Goal: Task Accomplishment & Management: Use online tool/utility

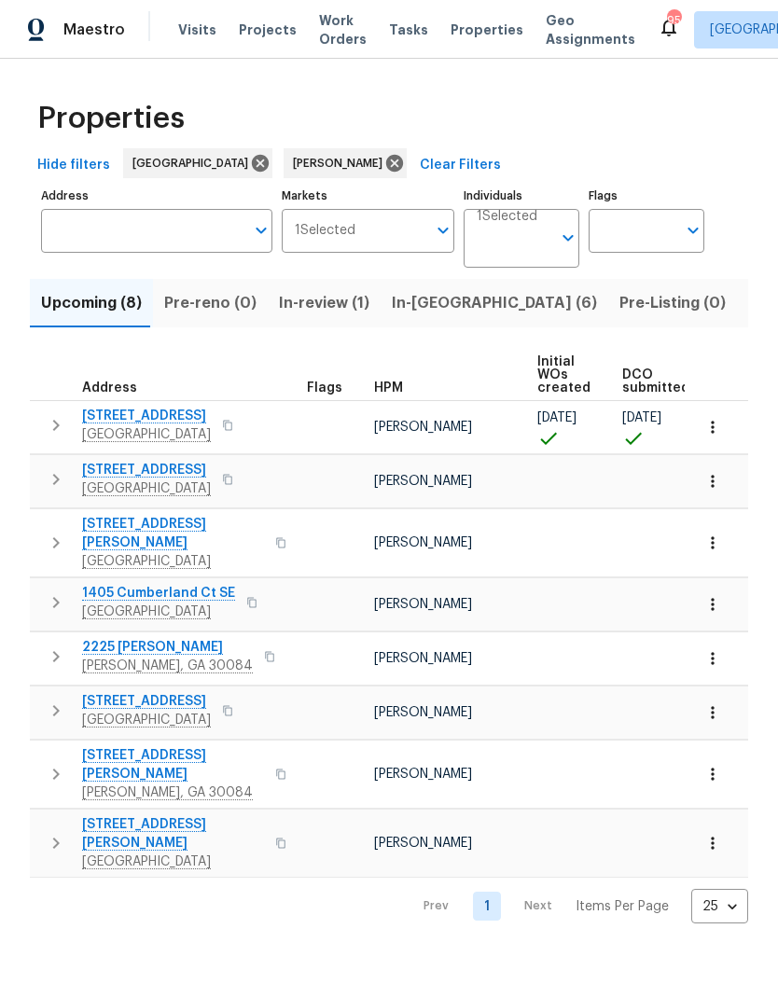
click at [154, 584] on span "1405 Cumberland Ct SE" at bounding box center [158, 593] width 153 height 19
click at [712, 597] on icon "button" at bounding box center [712, 604] width 19 height 19
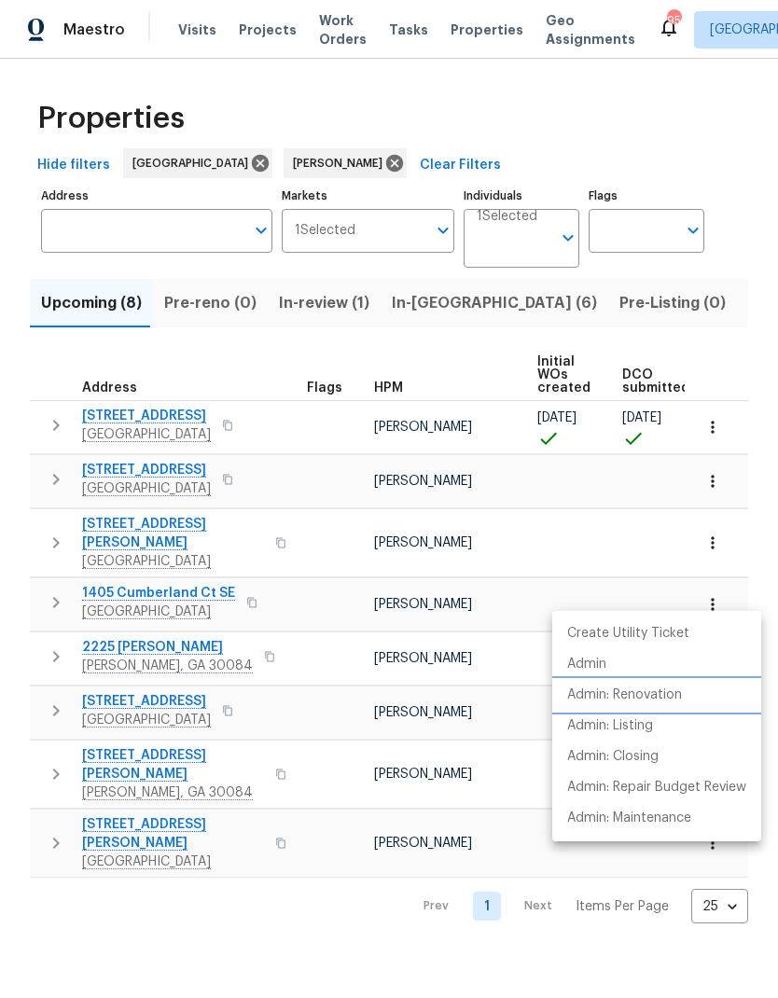
click at [647, 692] on p "Admin: Renovation" at bounding box center [624, 696] width 115 height 20
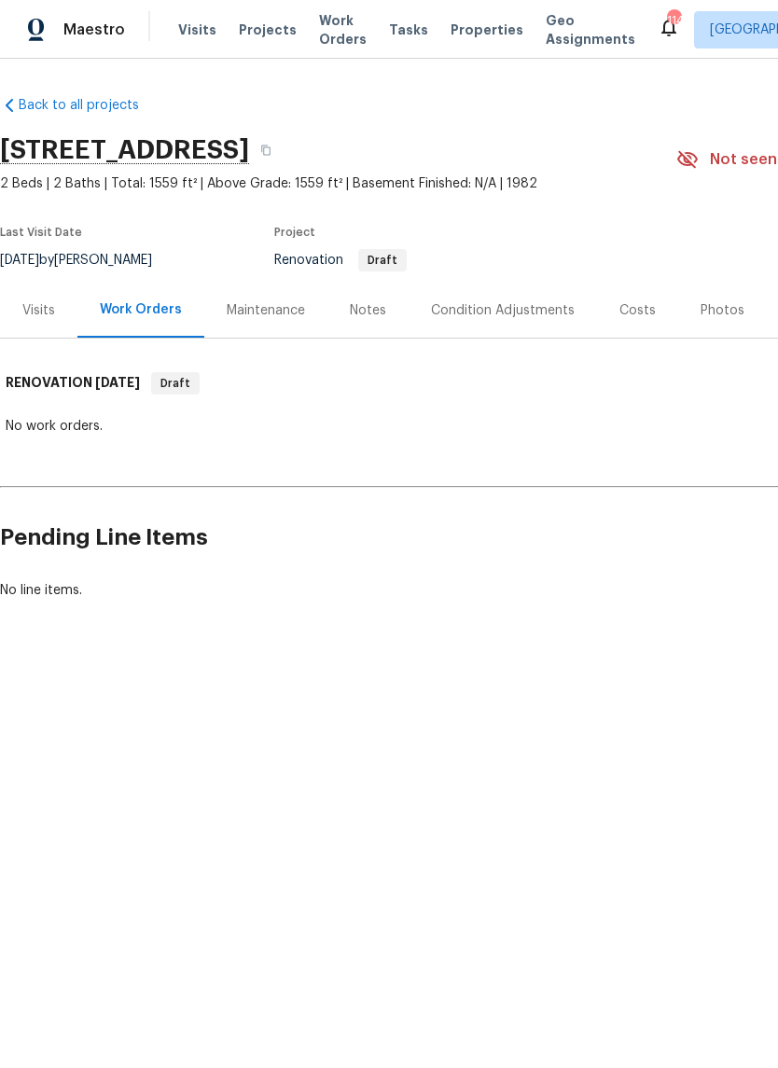
click at [368, 306] on div "Notes" at bounding box center [368, 310] width 36 height 19
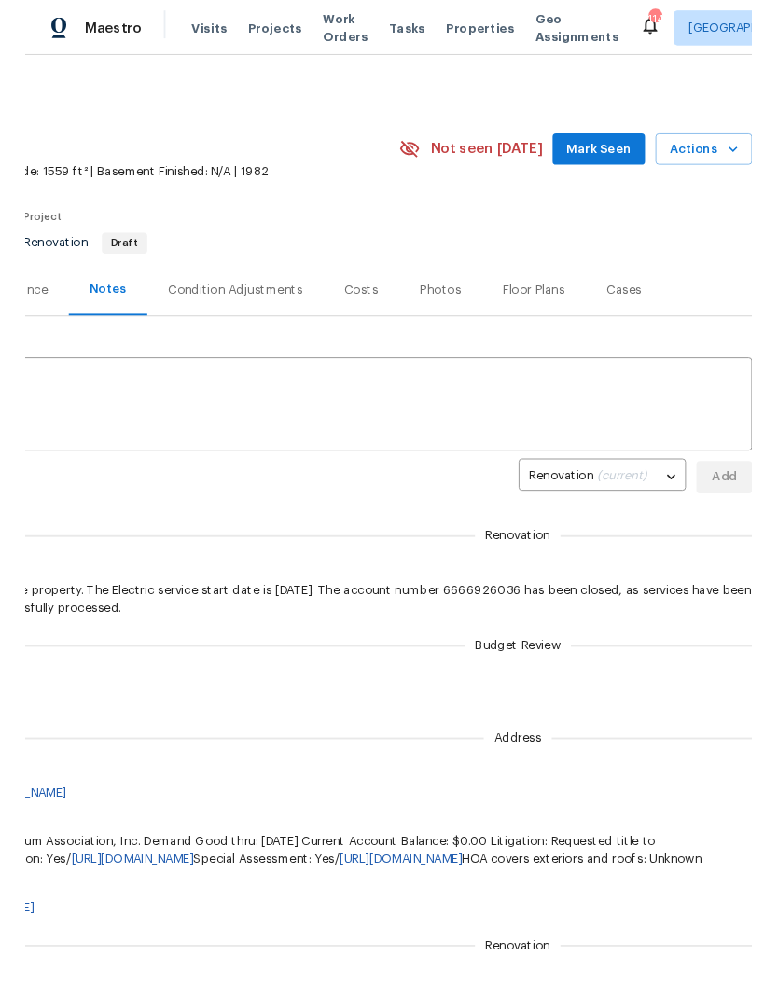
scroll to position [0, 276]
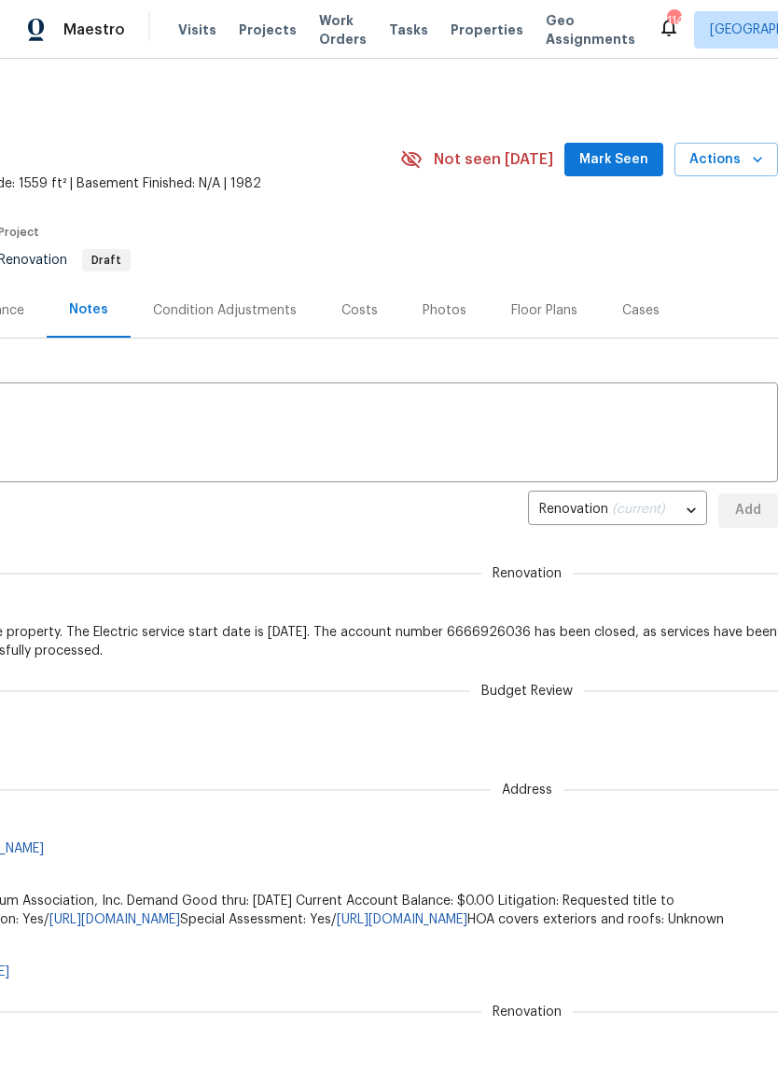
click at [618, 158] on span "Mark Seen" at bounding box center [613, 159] width 69 height 23
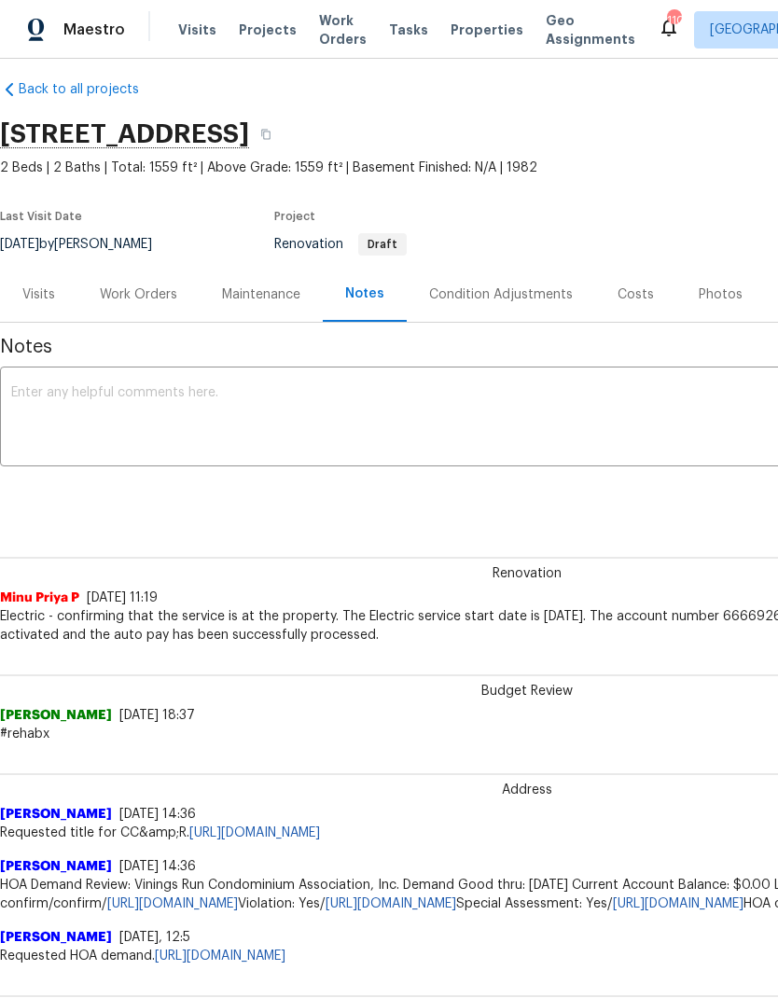
scroll to position [17, 0]
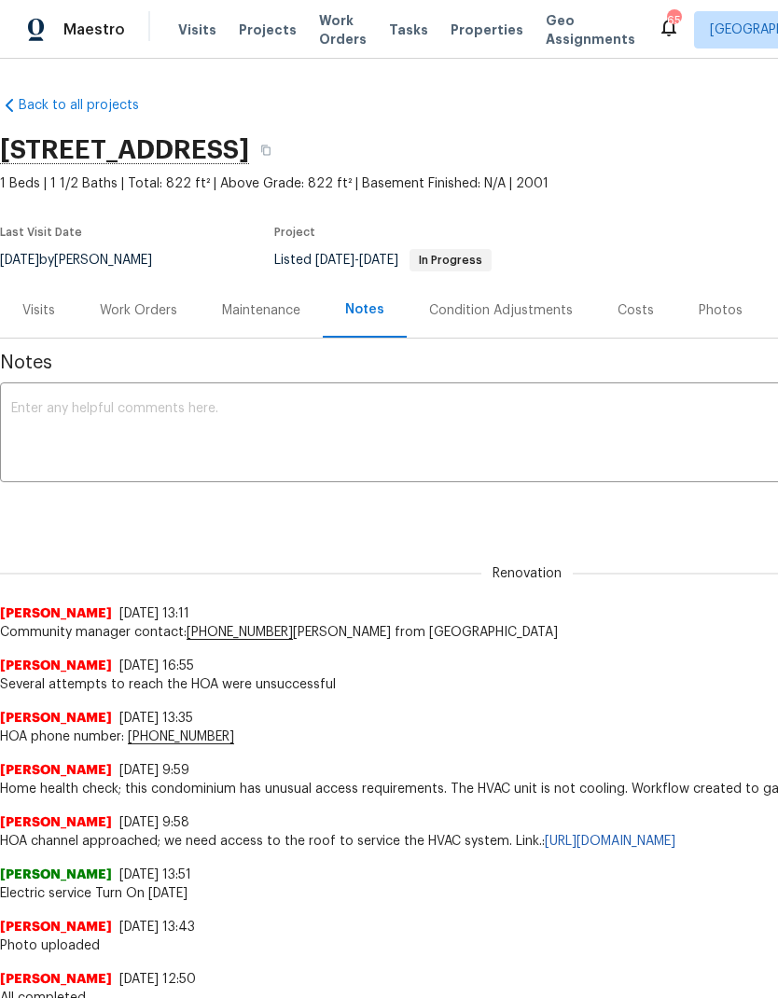
click at [329, 433] on textarea at bounding box center [527, 434] width 1032 height 65
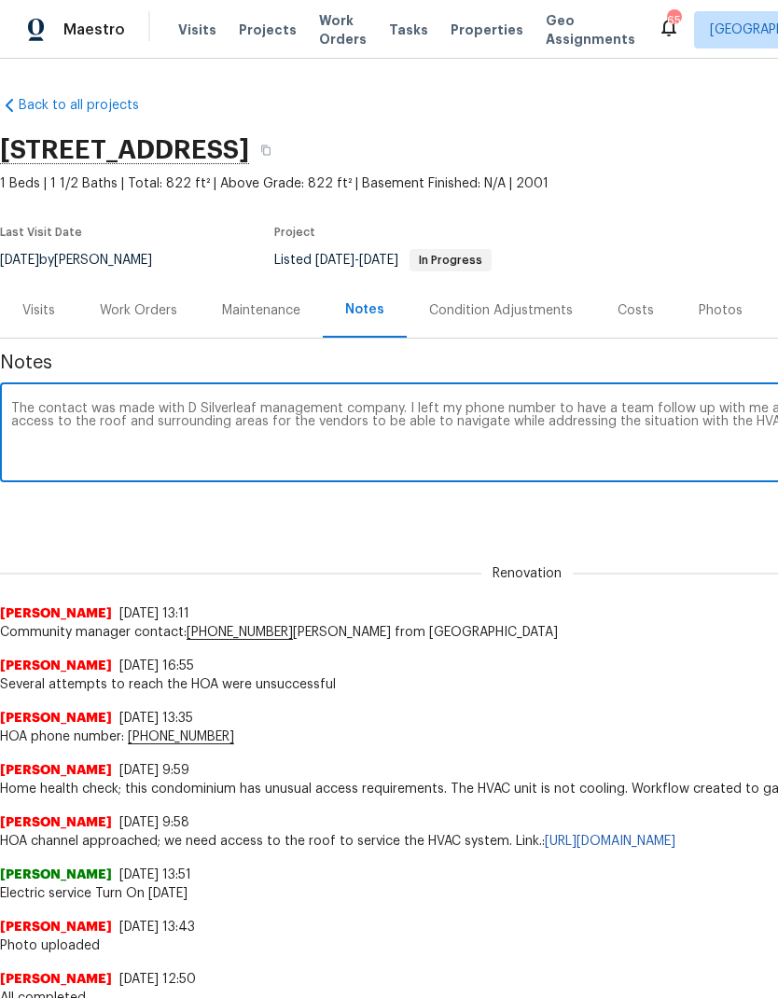
click at [188, 404] on textarea "The contact was made with D Silverleaf management company. I left my phone numb…" at bounding box center [527, 434] width 1032 height 65
click at [187, 407] on textarea "The contact was made with D Silverleaf management company. I left my phone numb…" at bounding box center [527, 434] width 1032 height 65
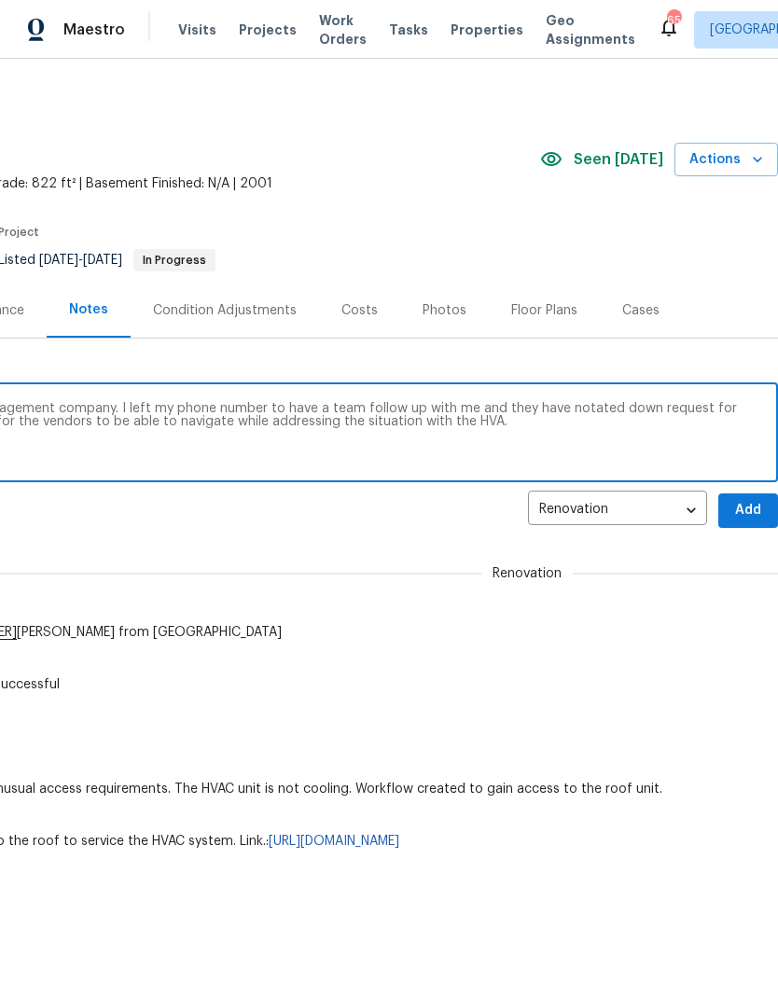
scroll to position [0, 276]
type textarea "The contact was made with Silverleaf management company. I left my phone number…"
click at [746, 502] on span "Add" at bounding box center [748, 510] width 30 height 23
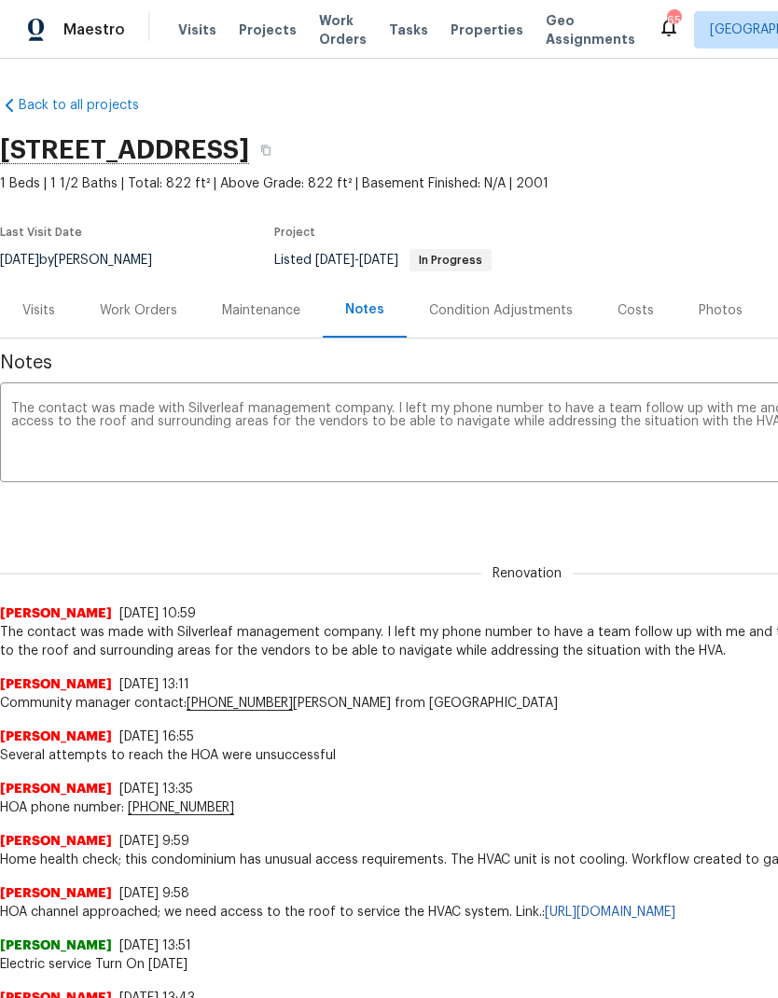
scroll to position [0, 0]
click at [147, 308] on div "Work Orders" at bounding box center [138, 310] width 77 height 19
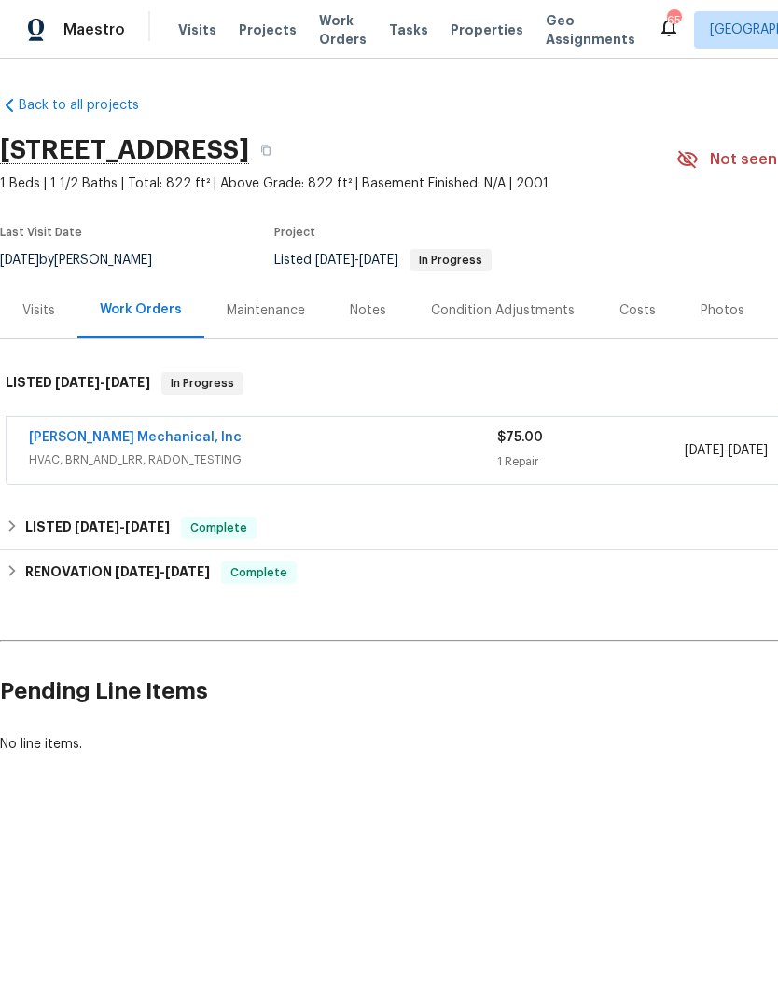
click at [127, 444] on link "JH Martin Mechanical, Inc" at bounding box center [135, 437] width 213 height 13
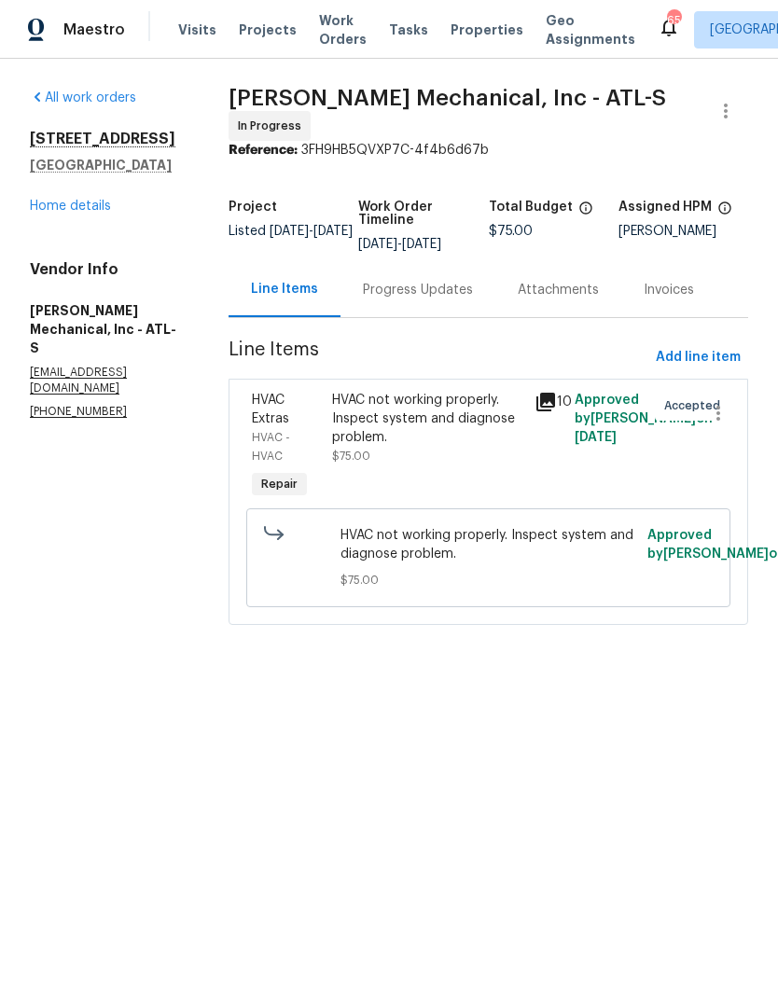
click at [442, 293] on div "Progress Updates" at bounding box center [418, 290] width 110 height 19
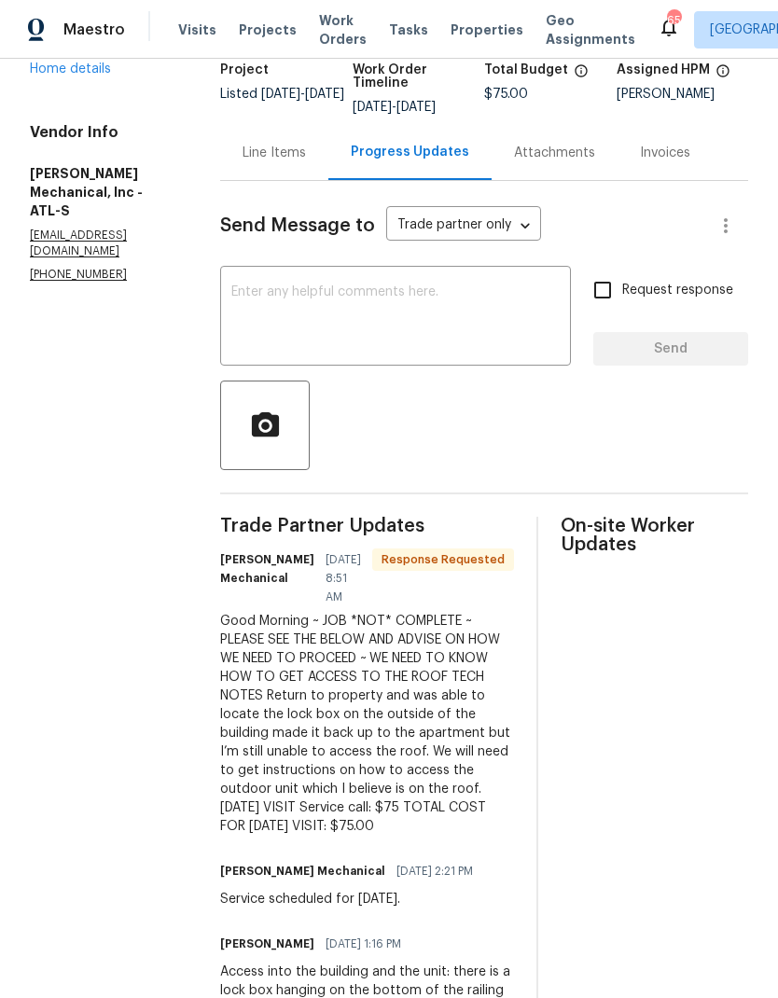
scroll to position [162, 0]
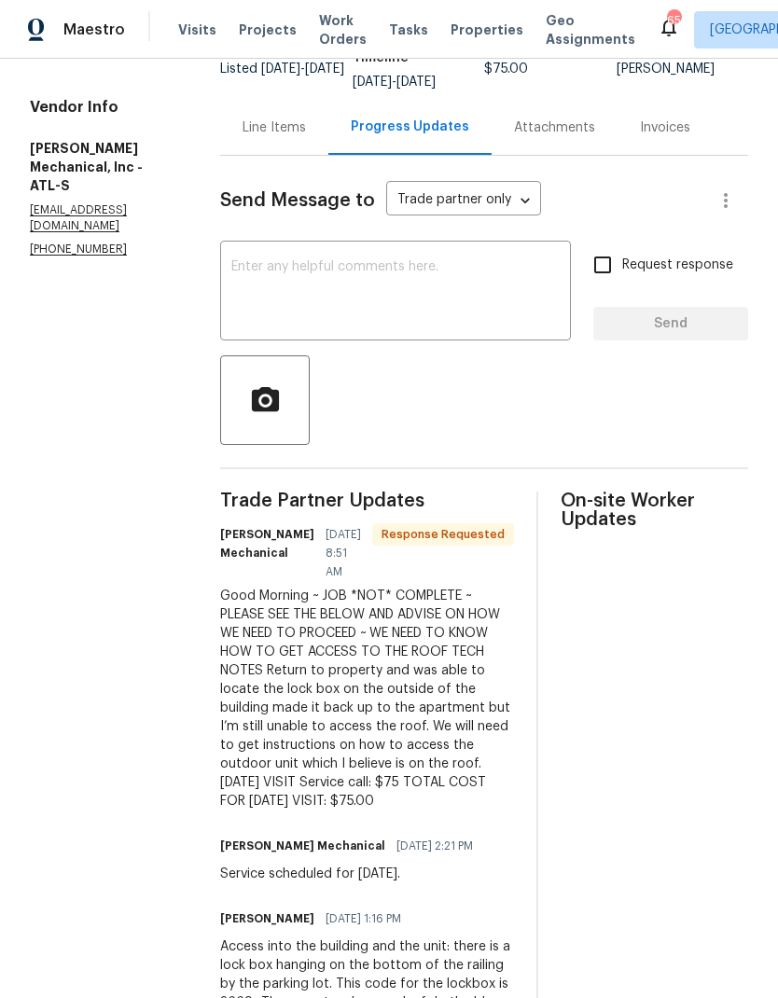
click at [389, 298] on textarea at bounding box center [395, 292] width 328 height 65
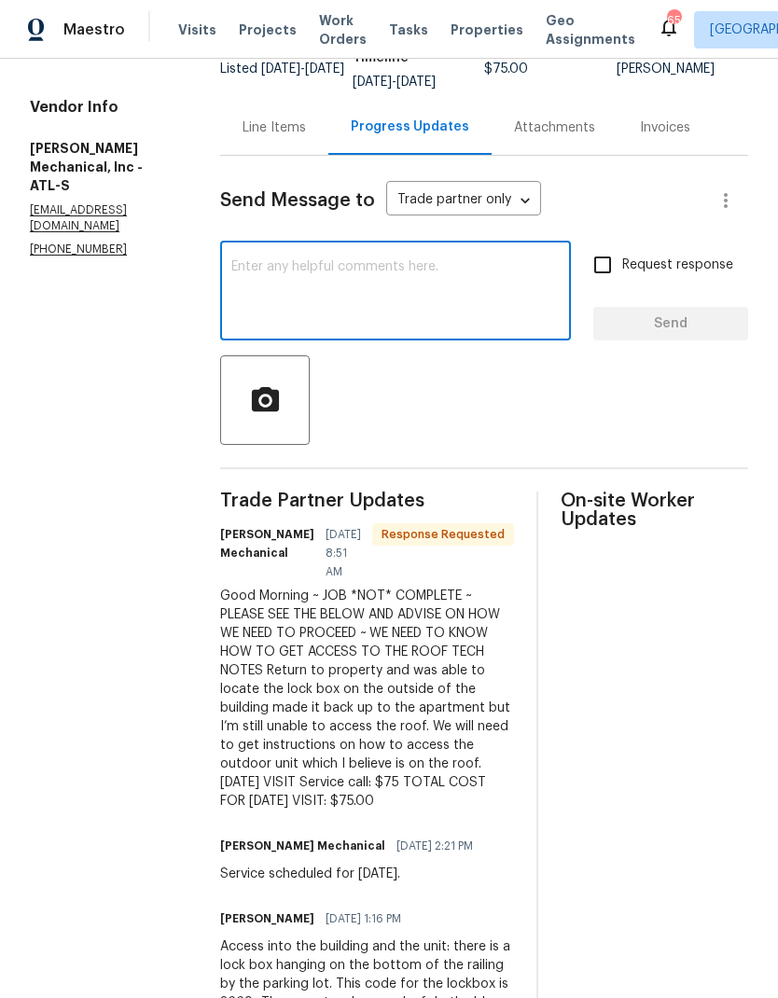
click at [609, 274] on input "Request response" at bounding box center [602, 264] width 39 height 39
checkbox input "true"
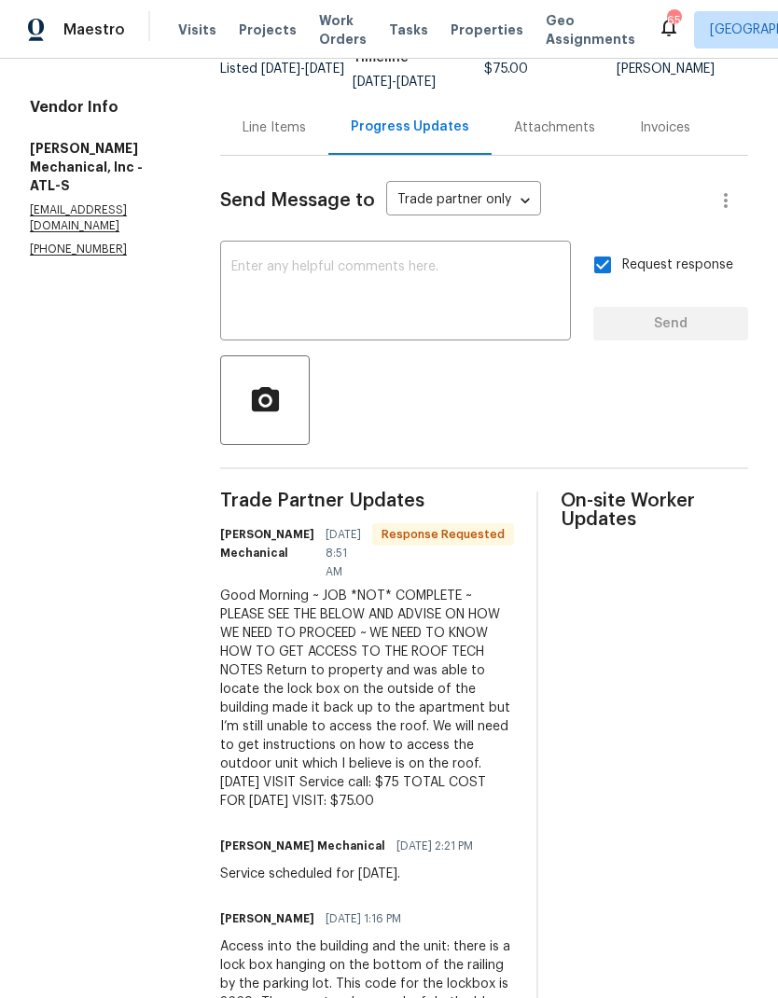
click at [399, 281] on textarea at bounding box center [395, 292] width 328 height 65
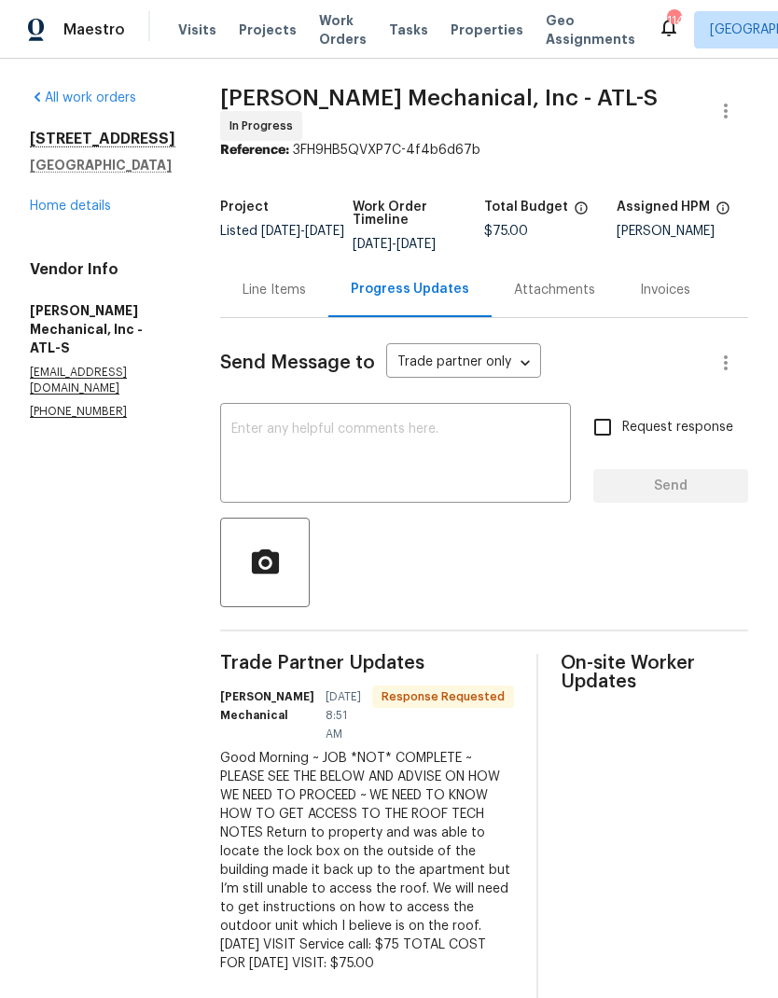
click at [391, 438] on textarea at bounding box center [395, 455] width 328 height 65
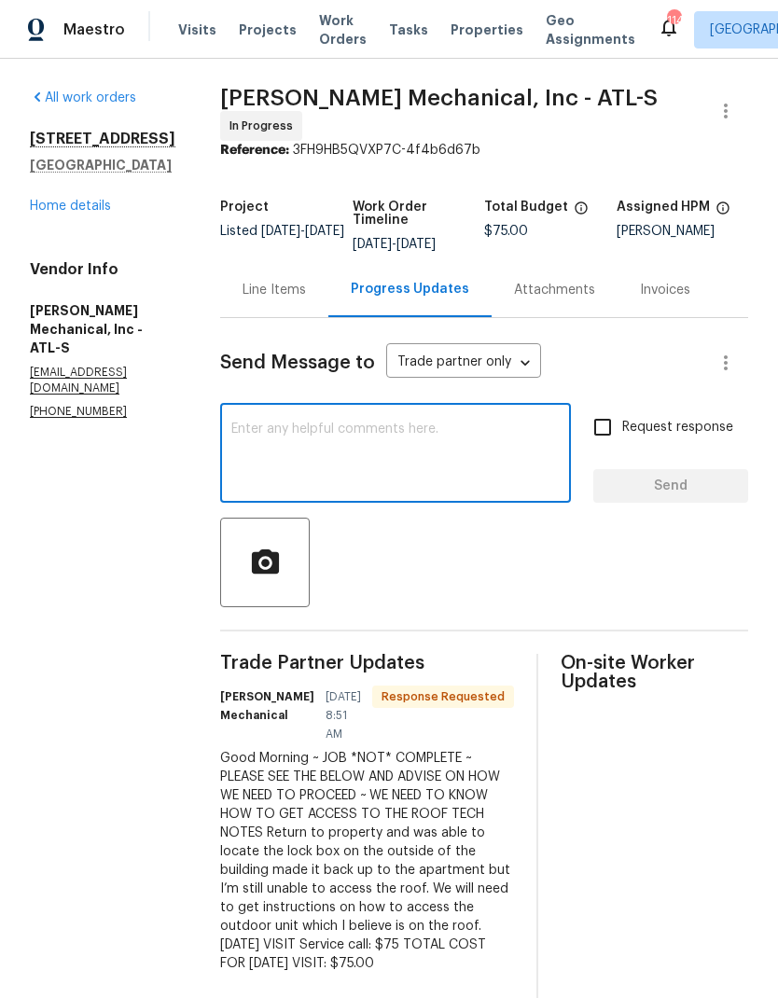
click at [615, 438] on input "Request response" at bounding box center [602, 427] width 39 height 39
checkbox input "true"
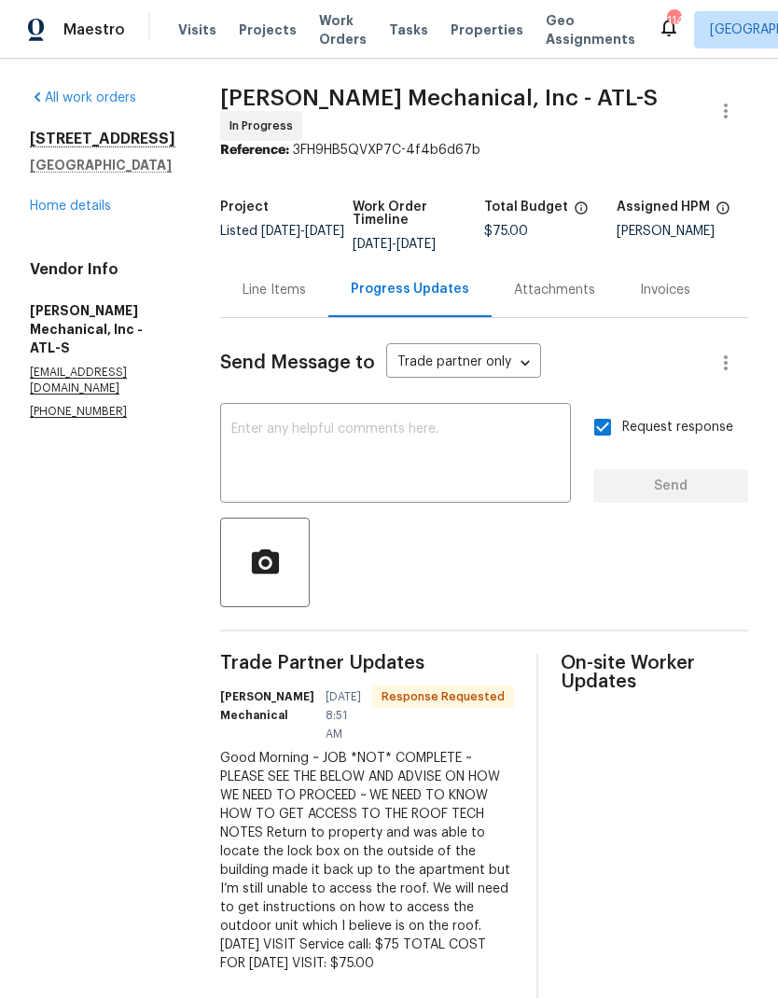
click at [423, 452] on textarea at bounding box center [395, 455] width 328 height 65
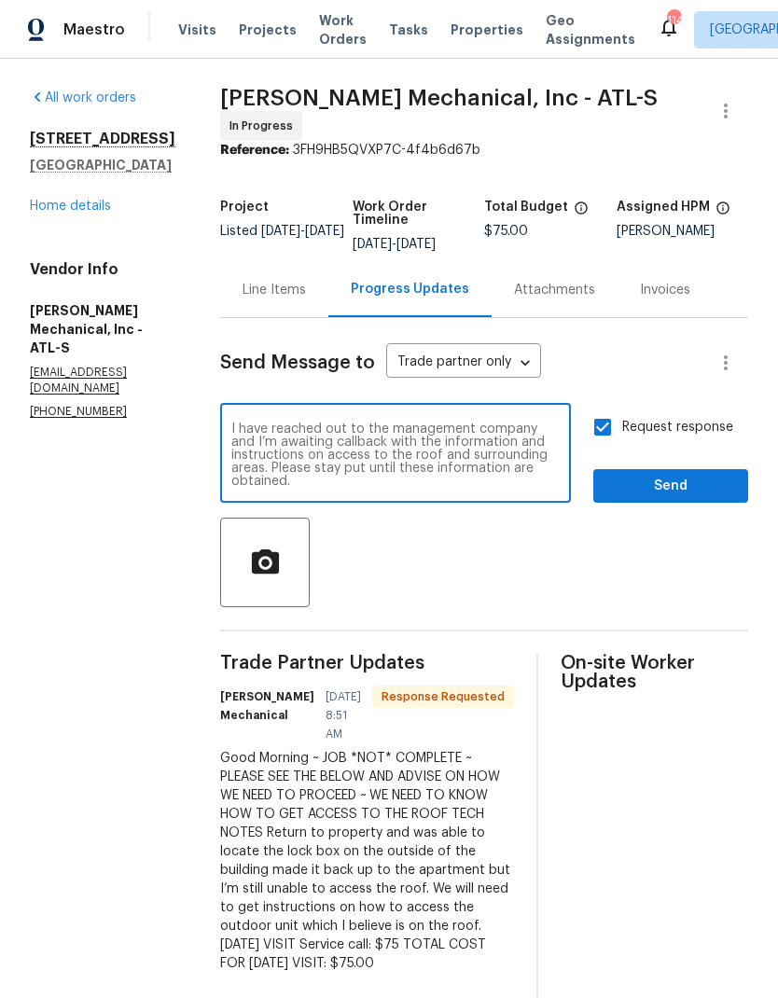
type textarea "I have reached out to the management company and I’m awaiting callback with the…"
click at [677, 498] on span "Send" at bounding box center [670, 486] width 125 height 23
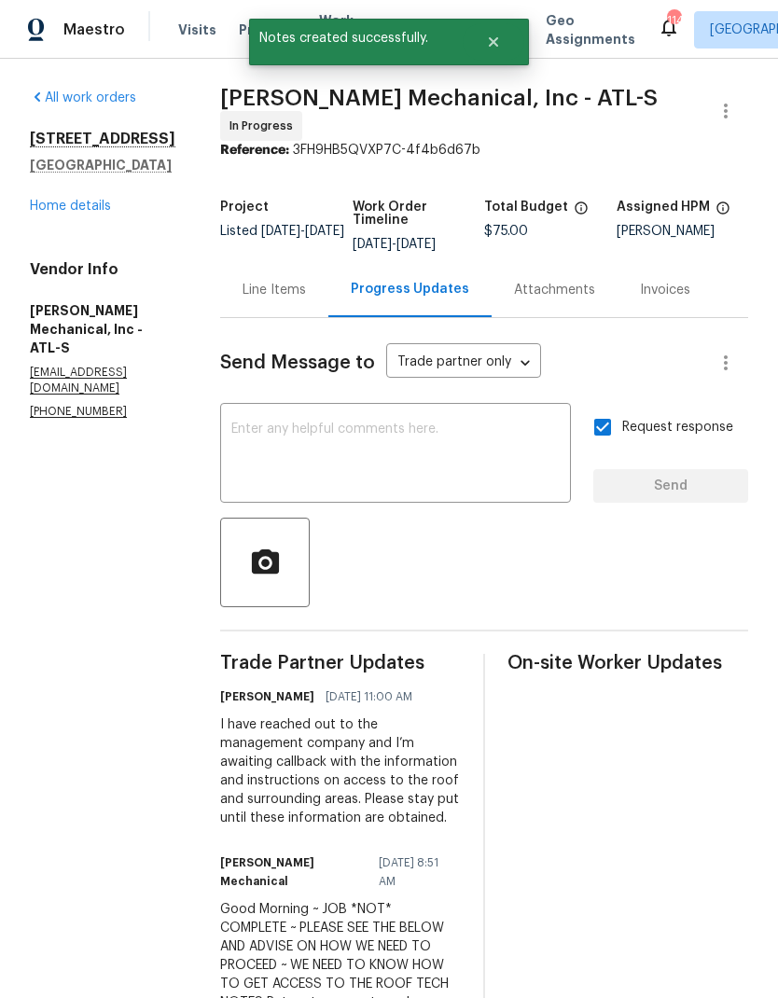
click at [77, 214] on div "560 Dutch Valley Rd NE Unit 2301 Atlanta, GA 30324 Home details" at bounding box center [103, 173] width 146 height 86
click at [68, 213] on link "Home details" at bounding box center [70, 206] width 81 height 13
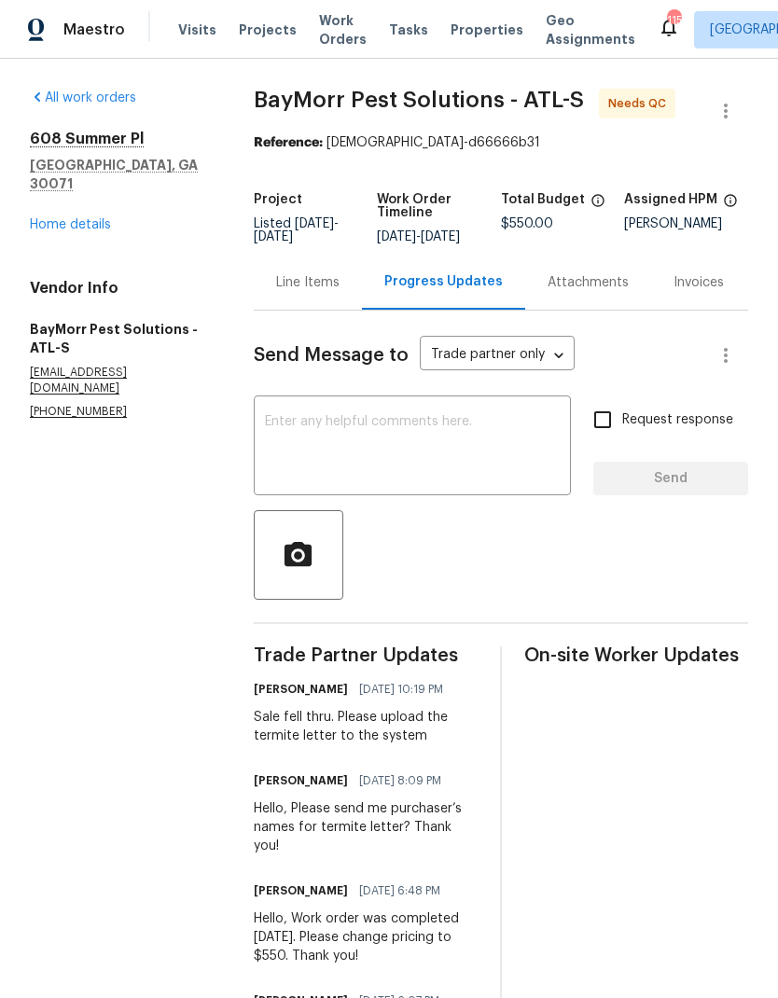
click at [312, 290] on div "Line Items" at bounding box center [307, 282] width 63 height 19
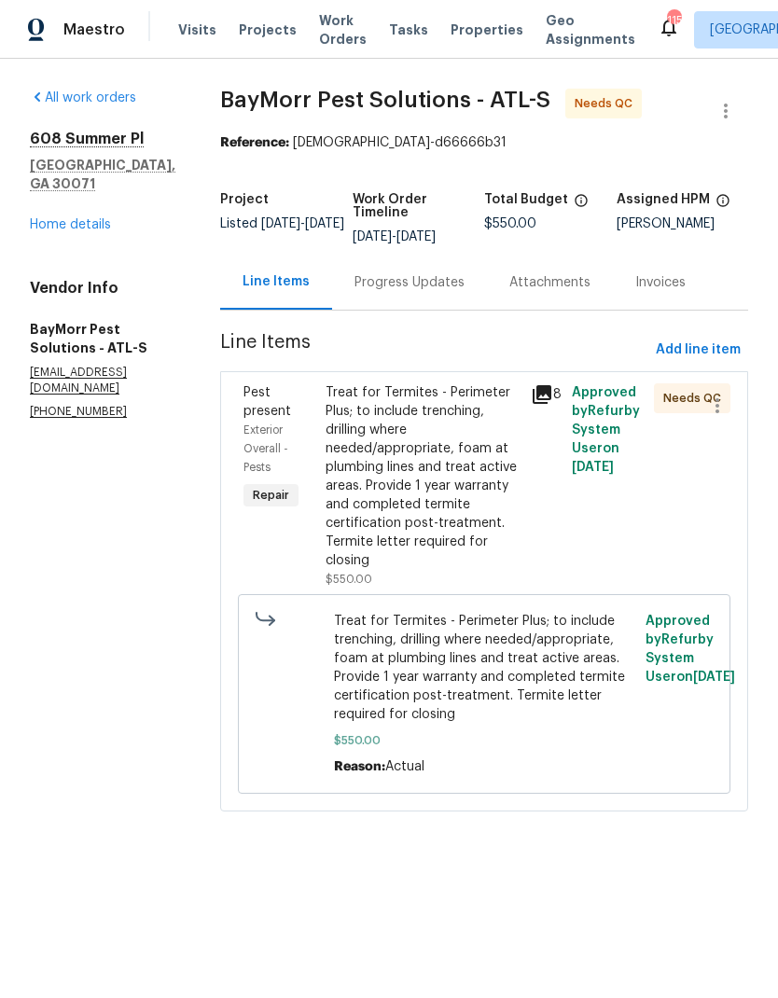
click at [444, 501] on div "Treat for Termites - Perimeter Plus; to include trenching, drilling where neede…" at bounding box center [423, 476] width 194 height 187
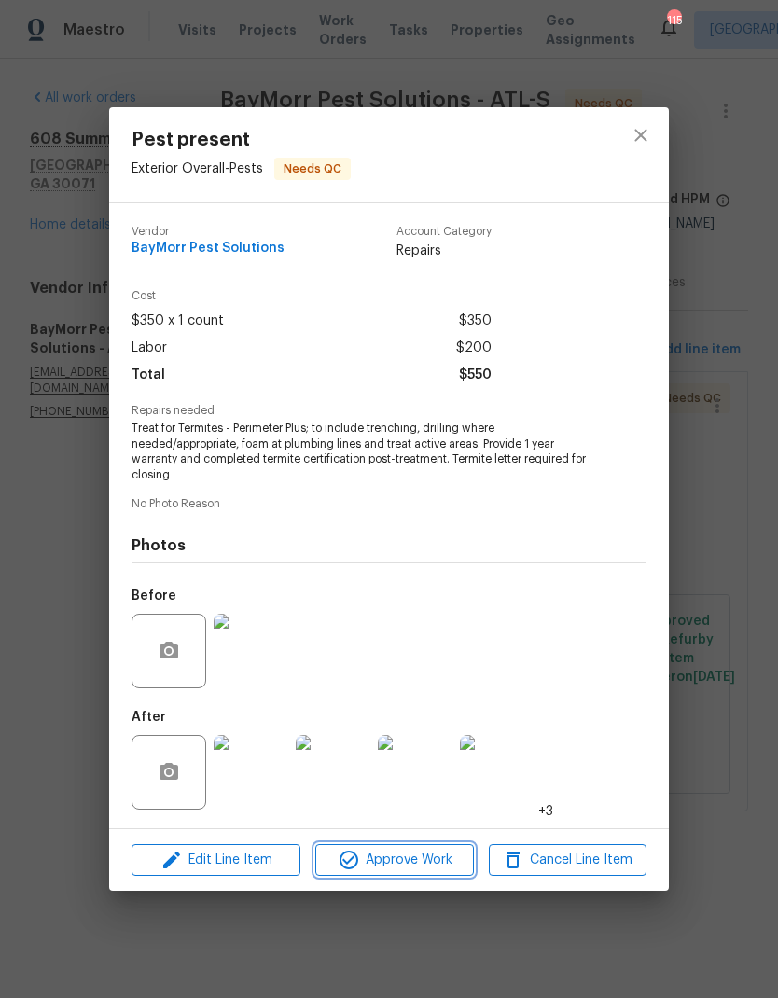
click at [406, 870] on span "Approve Work" at bounding box center [394, 860] width 146 height 23
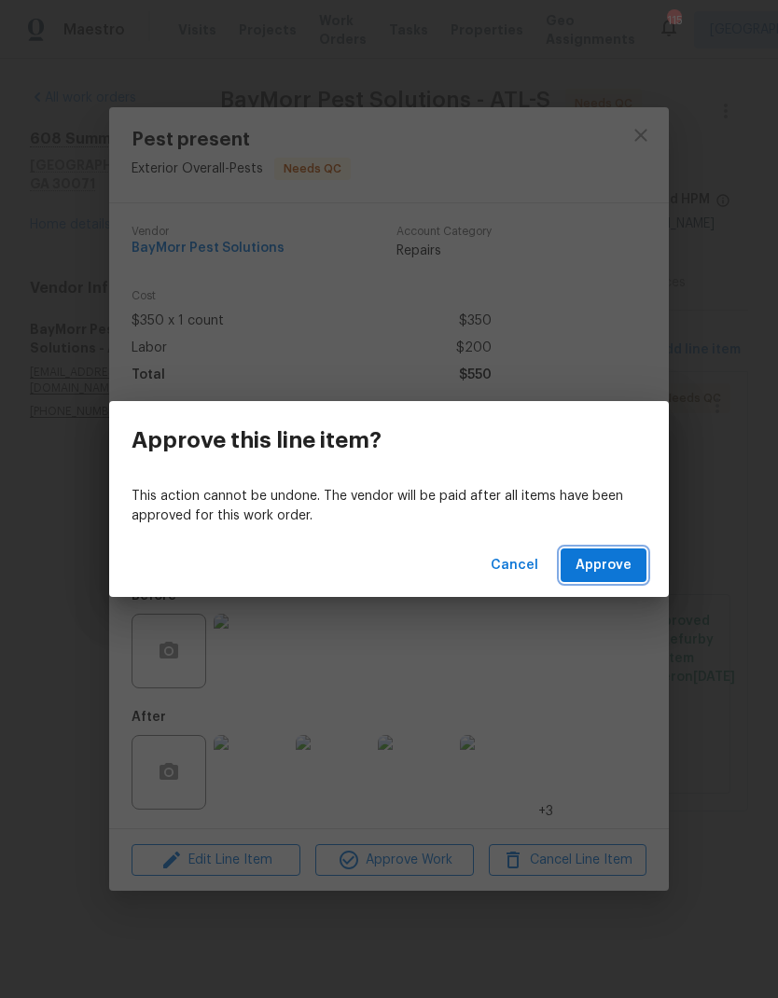
click at [610, 563] on span "Approve" at bounding box center [604, 565] width 56 height 23
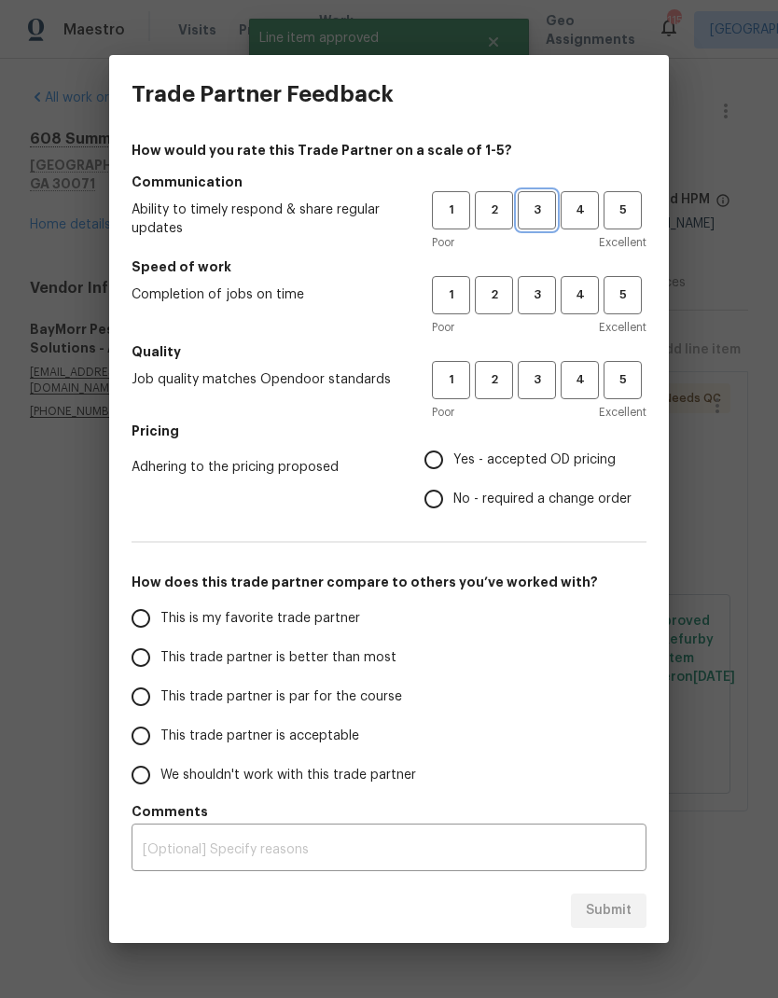
click at [545, 205] on span "3" at bounding box center [537, 210] width 35 height 21
click at [530, 297] on span "3" at bounding box center [537, 295] width 35 height 21
click at [540, 381] on span "3" at bounding box center [537, 379] width 35 height 21
click at [449, 466] on input "Yes - accepted OD pricing" at bounding box center [433, 459] width 39 height 39
radio input "true"
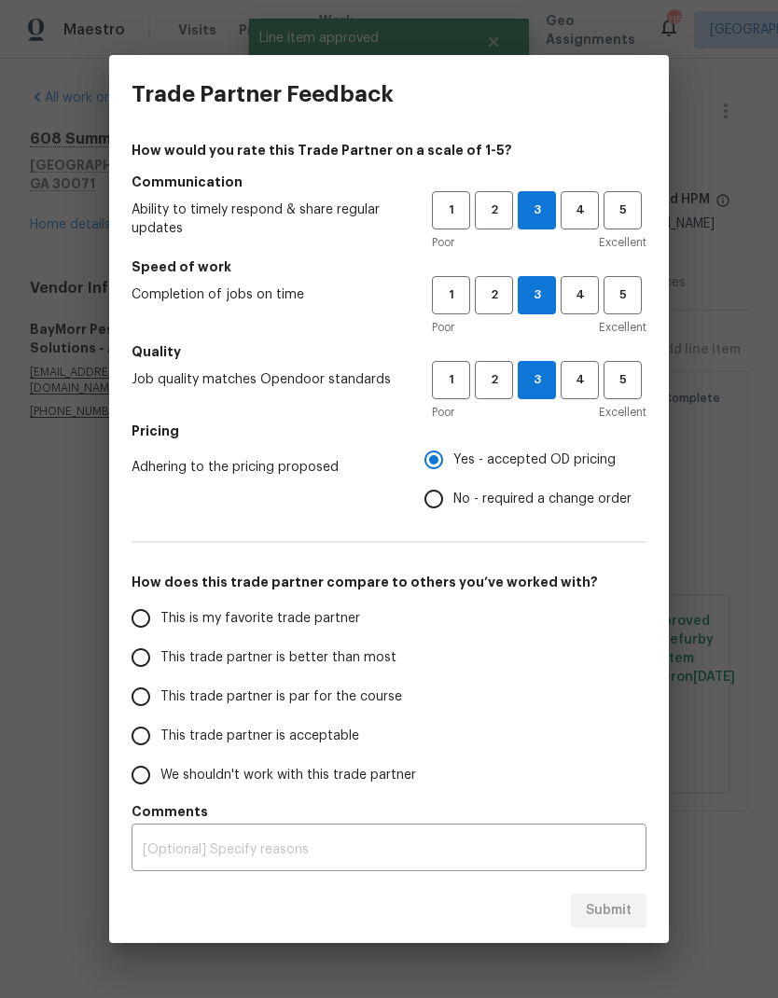
click at [299, 621] on span "This is my favorite trade partner" at bounding box center [260, 619] width 200 height 20
click at [160, 621] on input "This is my favorite trade partner" at bounding box center [140, 618] width 39 height 39
click at [612, 905] on span "Submit" at bounding box center [609, 910] width 46 height 23
radio input "true"
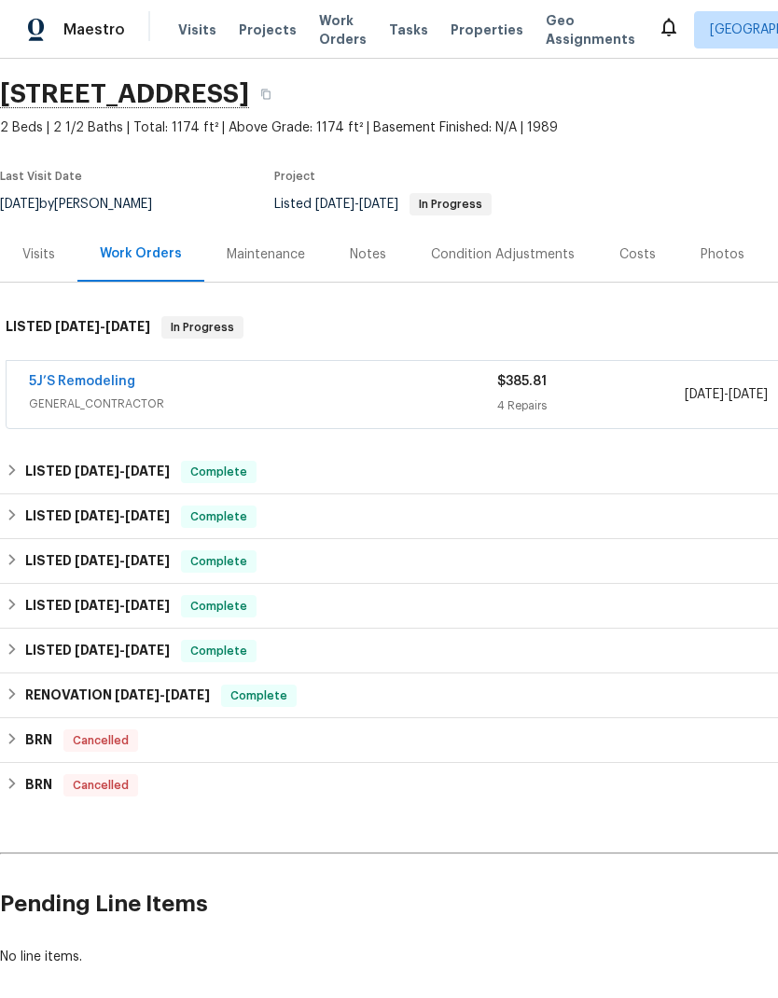
scroll to position [56, 0]
click at [87, 375] on link "5J’S Remodeling" at bounding box center [82, 381] width 106 height 13
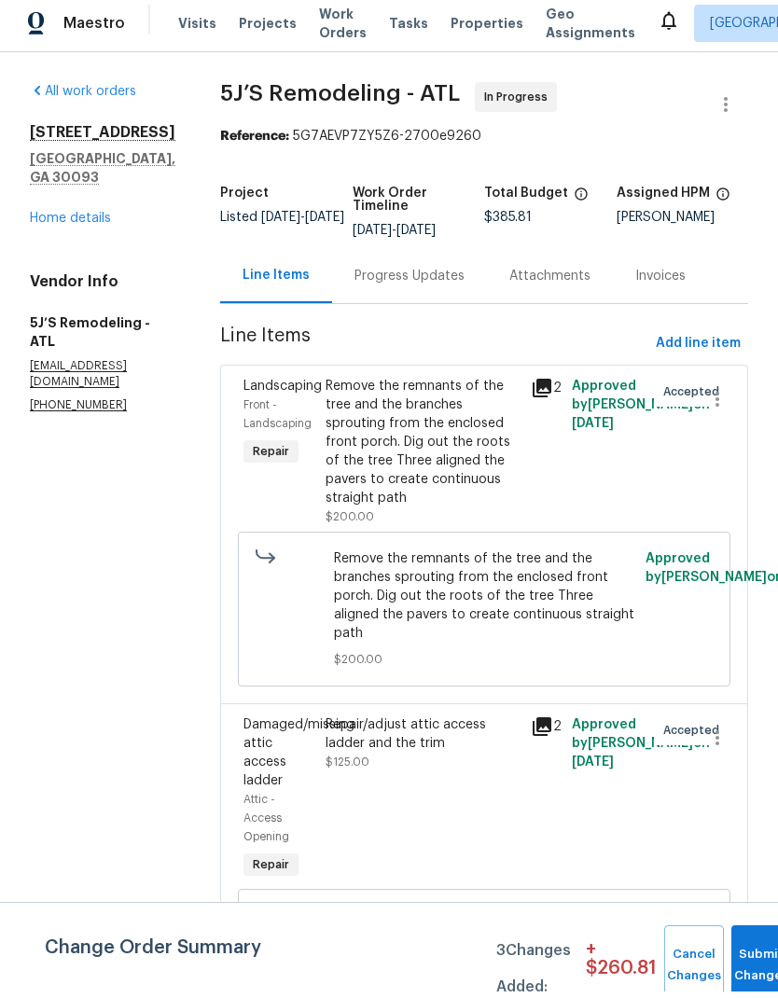
scroll to position [7, 0]
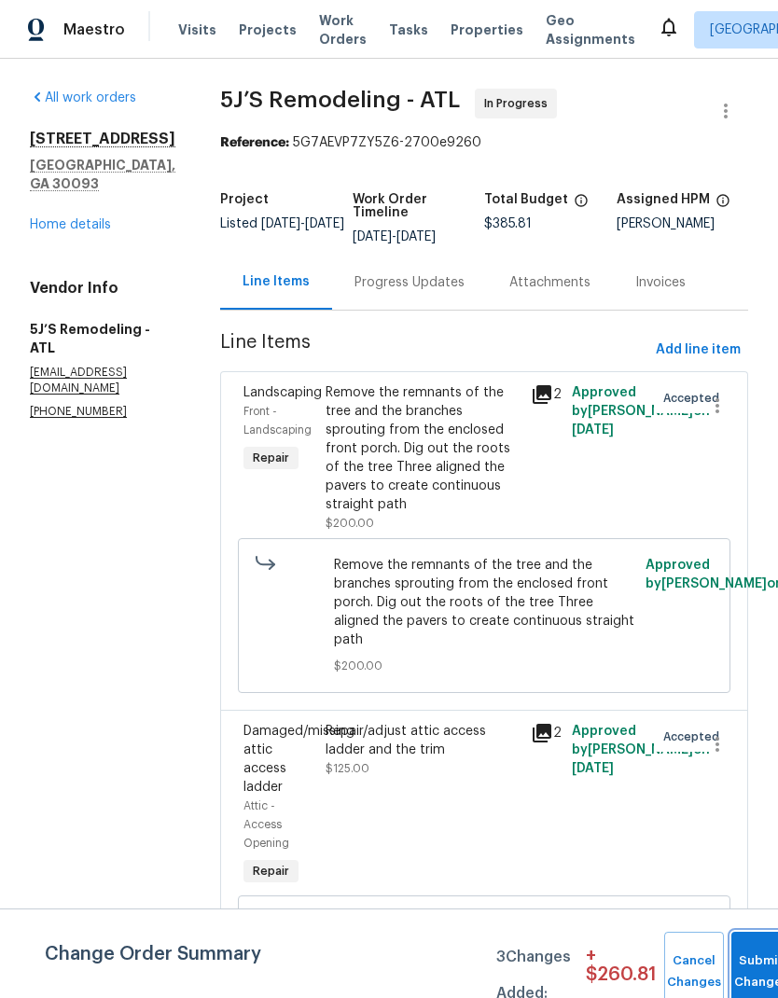
click at [753, 958] on button "Submit Changes" at bounding box center [761, 972] width 60 height 80
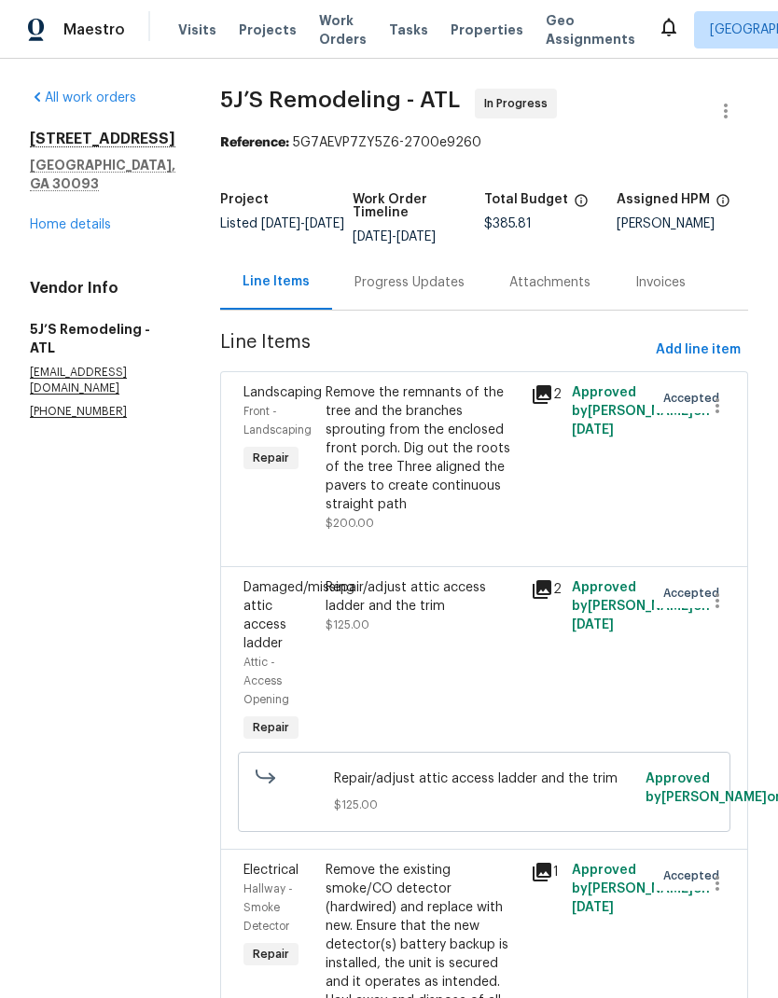
click at [397, 282] on div "Progress Updates" at bounding box center [410, 282] width 110 height 19
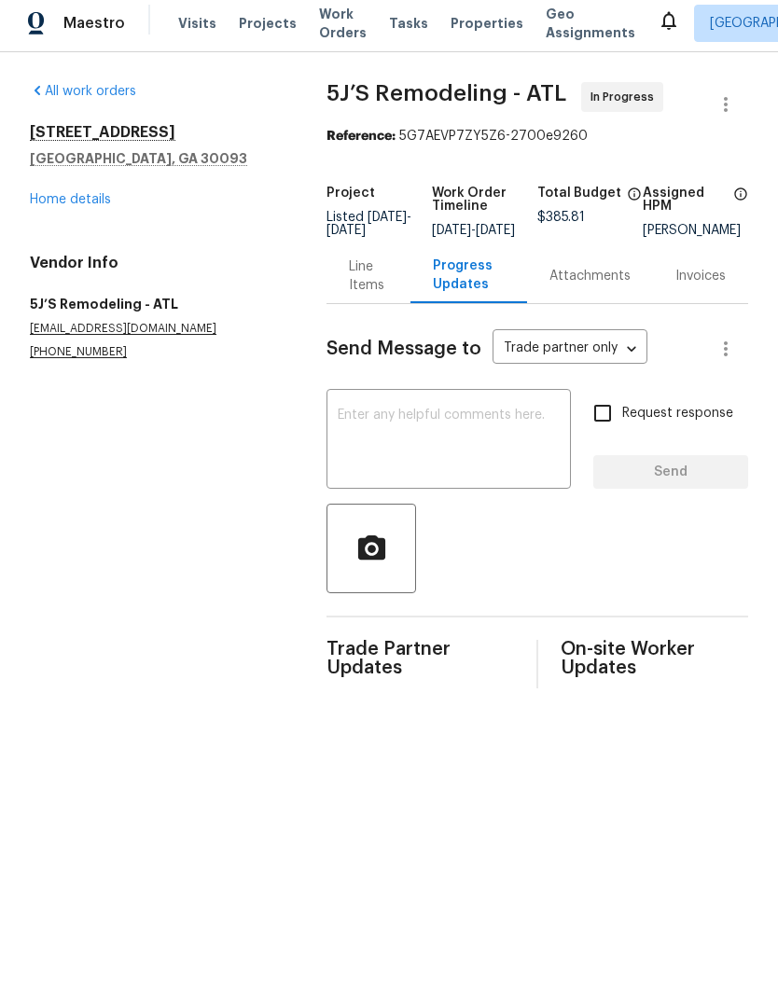
click at [355, 292] on div "Line Items" at bounding box center [368, 282] width 38 height 37
